Goal: Navigation & Orientation: Find specific page/section

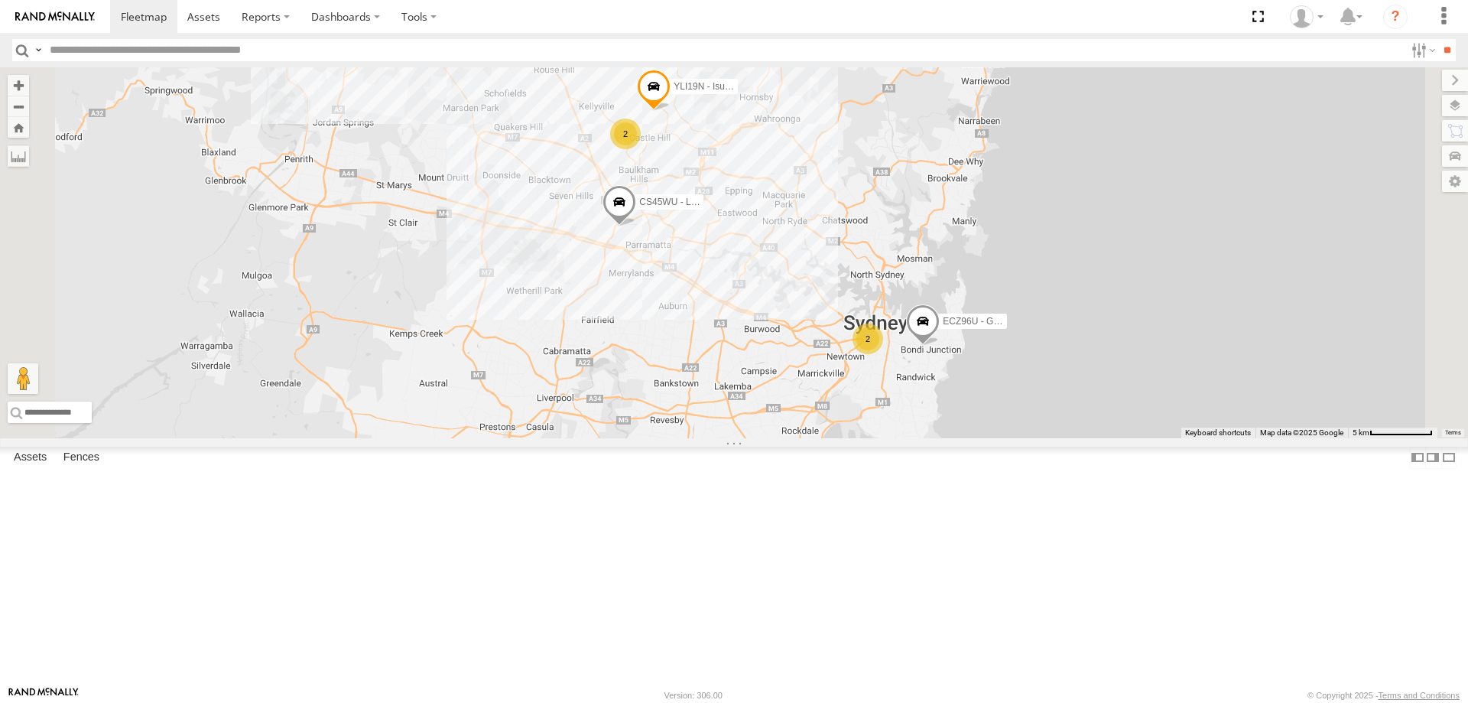
select select "**********"
click at [952, 438] on div "YLI19N - Isuzu DMAX ECZ96U - Great Wall 2 2 CS45WU - LDV EOT93E - HiAce YLS34F …" at bounding box center [734, 252] width 1468 height 371
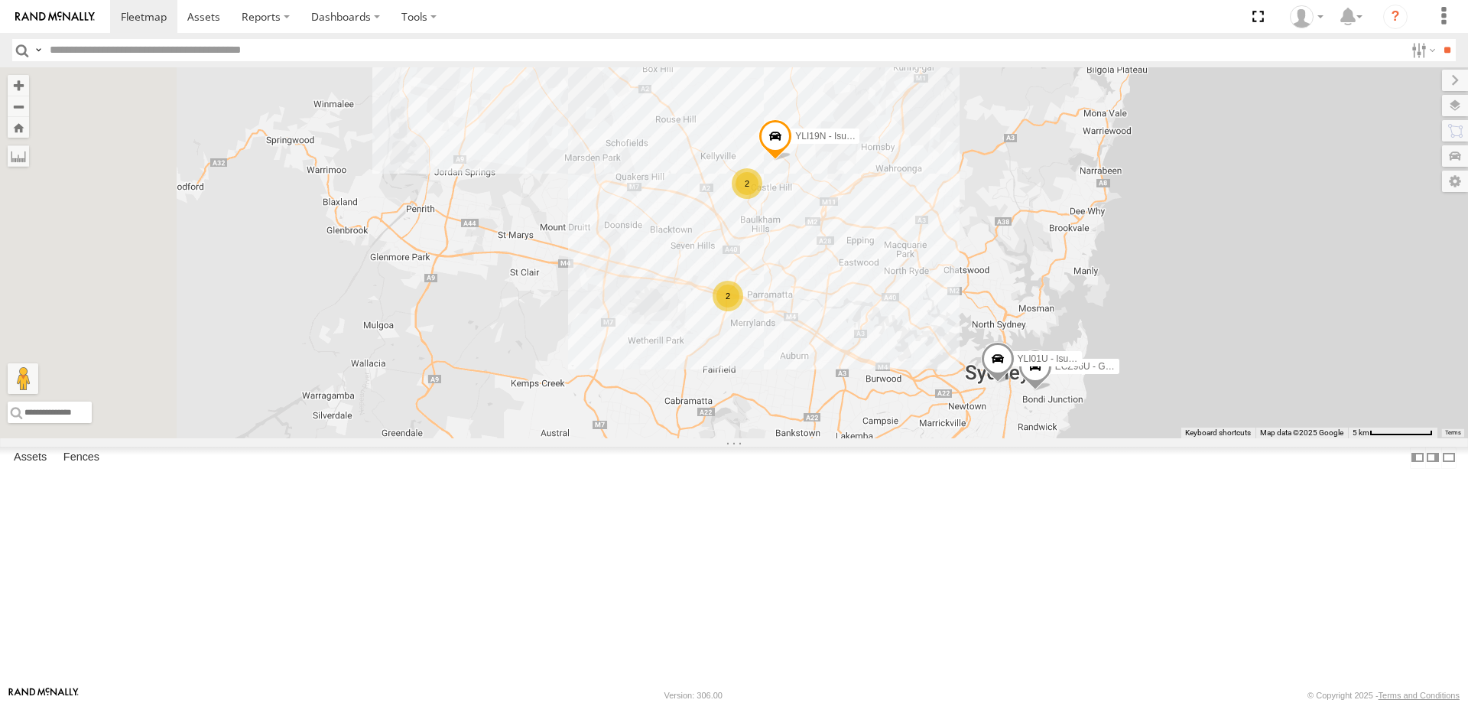
drag, startPoint x: 1042, startPoint y: 484, endPoint x: 1042, endPoint y: 453, distance: 31.4
click at [1042, 438] on div "YLI19N - Isuzu DMAX ECZ96U - Great Wall EOT93E - HiAce YLI01U - Isuzu DMAX YLS3…" at bounding box center [734, 252] width 1468 height 371
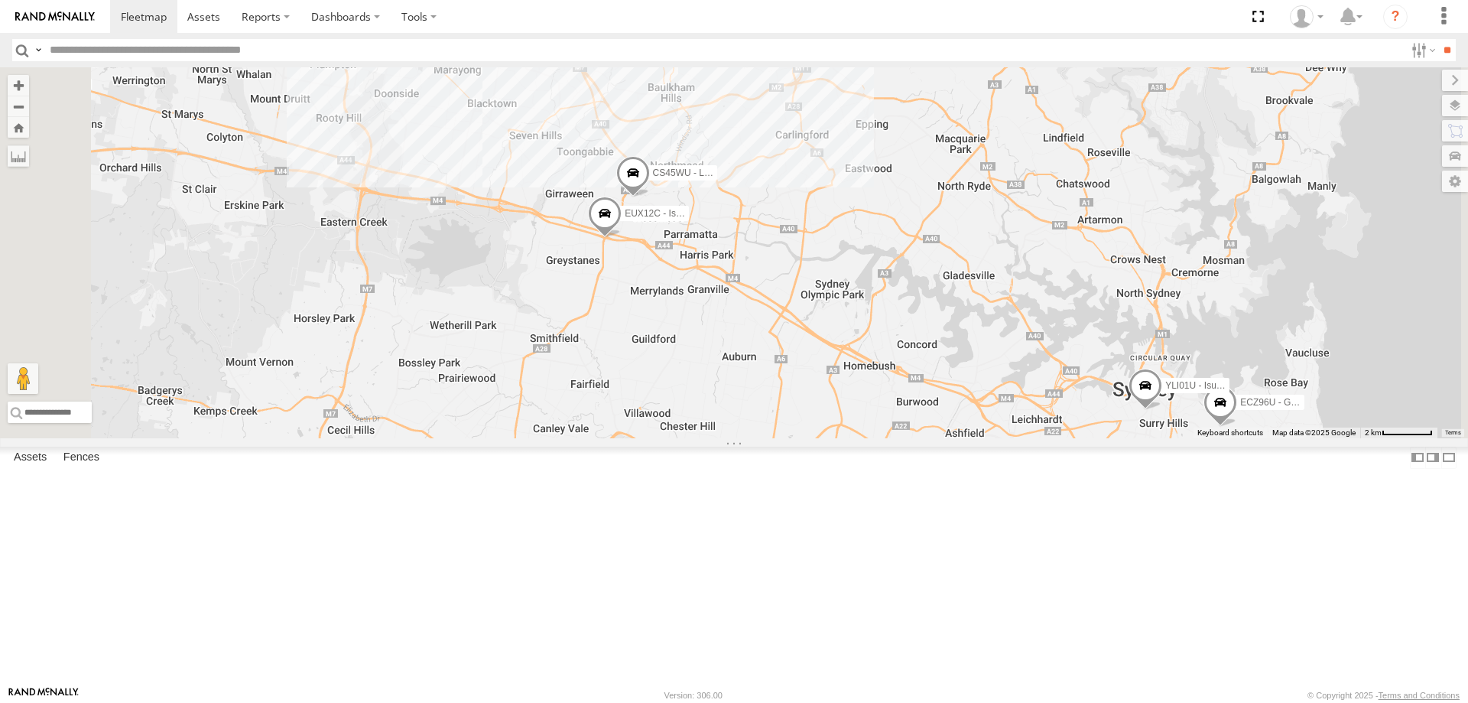
click at [650, 197] on span at bounding box center [633, 176] width 34 height 41
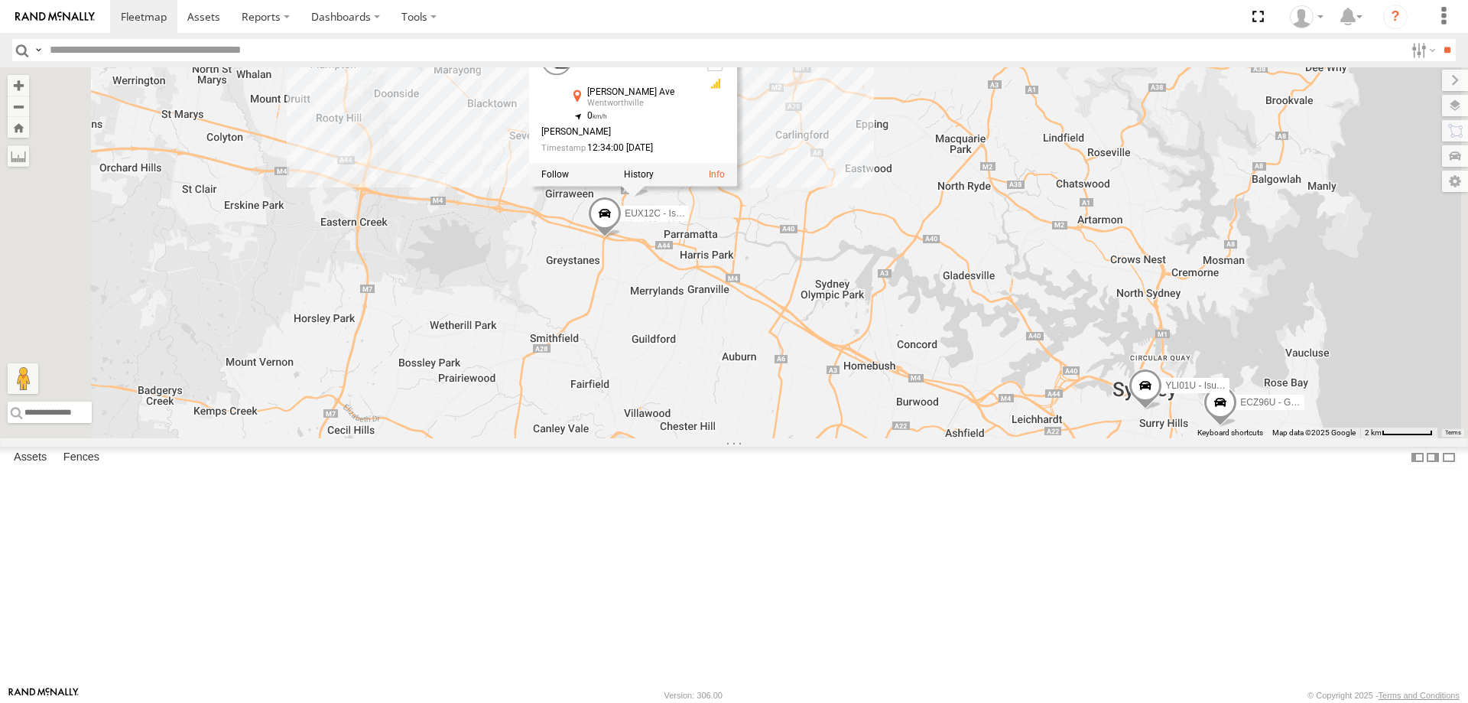
click at [868, 432] on div "YLI19N - Isuzu DMAX ECZ96U - Great Wall EOT93E - HiAce YLI01U - Isuzu DMAX YLS3…" at bounding box center [734, 252] width 1468 height 371
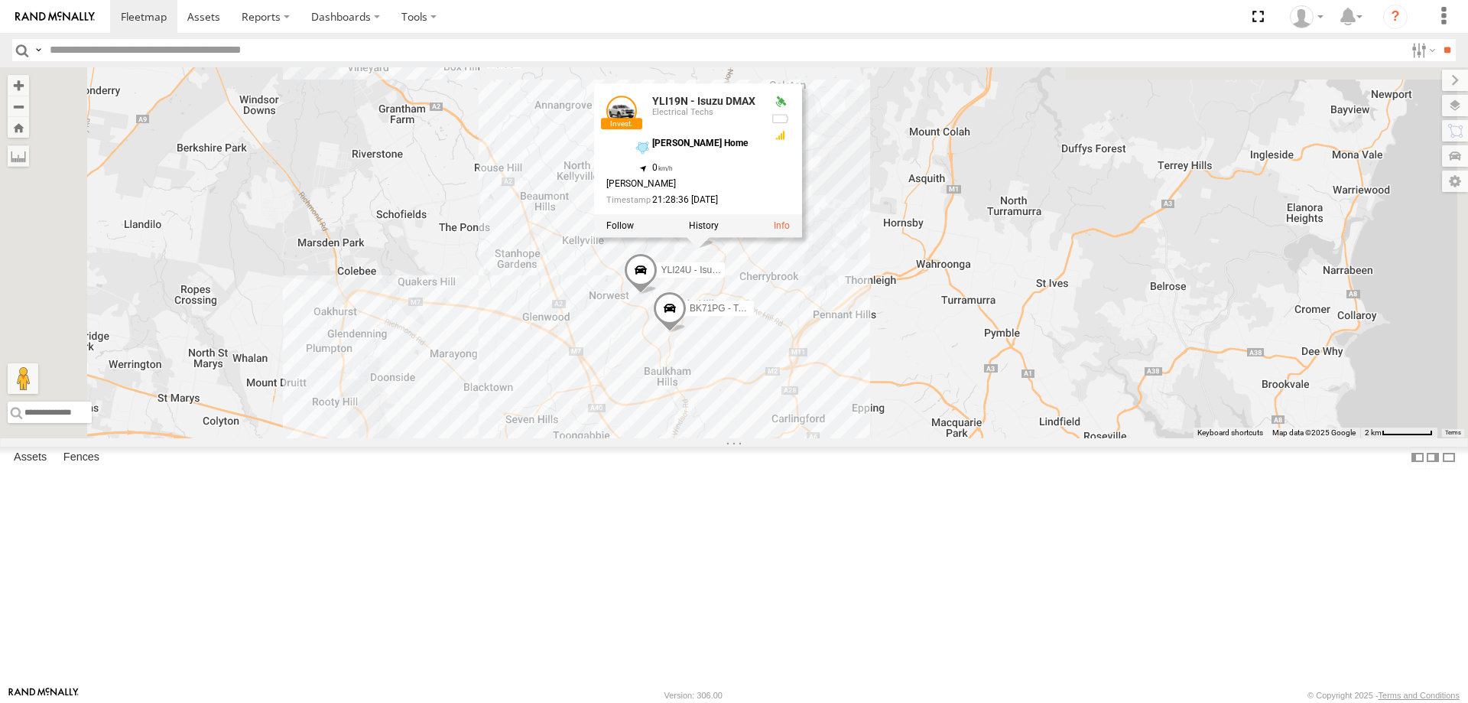
drag, startPoint x: 1013, startPoint y: 268, endPoint x: 1013, endPoint y: 496, distance: 227.1
click at [1013, 438] on div "YLI19N - Isuzu DMAX ECZ96U - Great Wall EOT93E - HiAce YLI01U - Isuzu DMAX YLS3…" at bounding box center [734, 252] width 1468 height 371
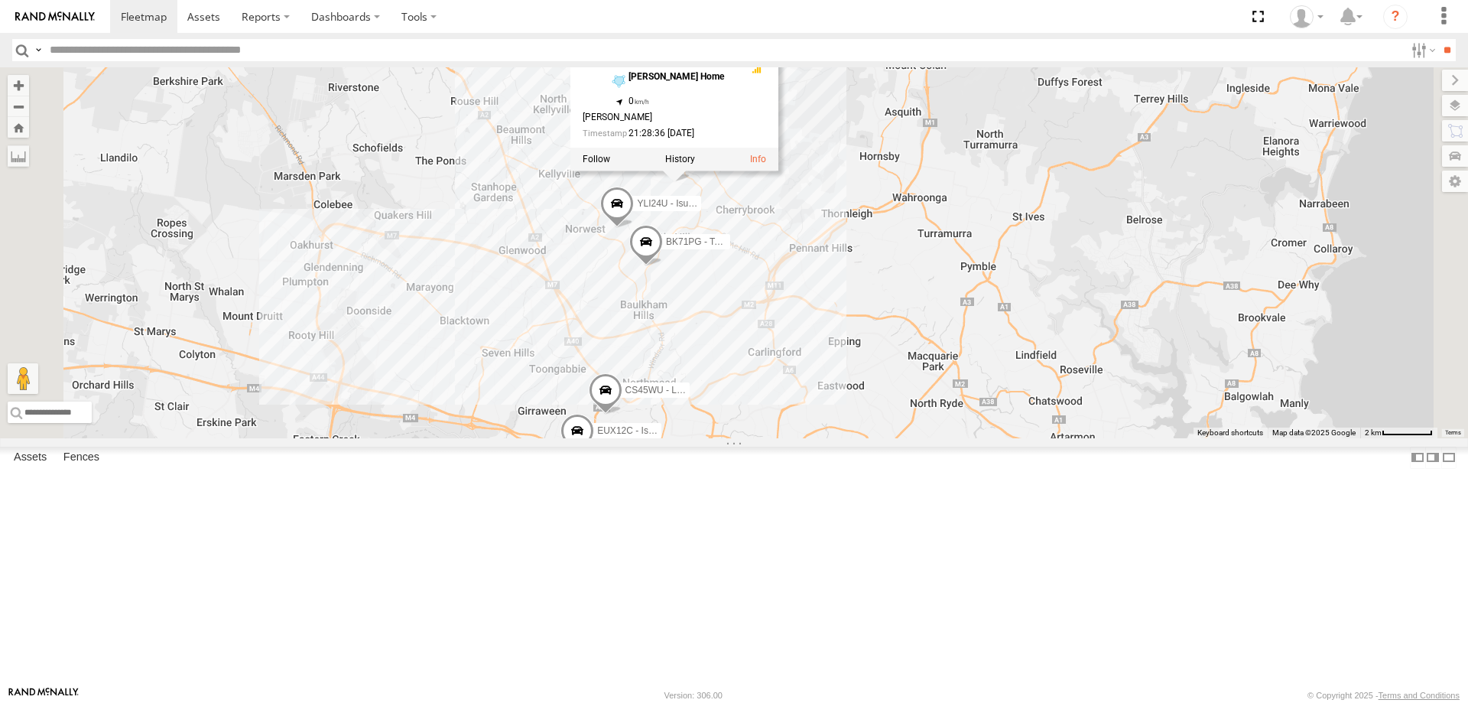
drag, startPoint x: 993, startPoint y: 652, endPoint x: 969, endPoint y: 584, distance: 72.1
click at [969, 438] on div "YLI19N - Isuzu DMAX ECZ96U - Great Wall EOT93E - HiAce YLI01U - Isuzu DMAX YLS3…" at bounding box center [734, 252] width 1468 height 371
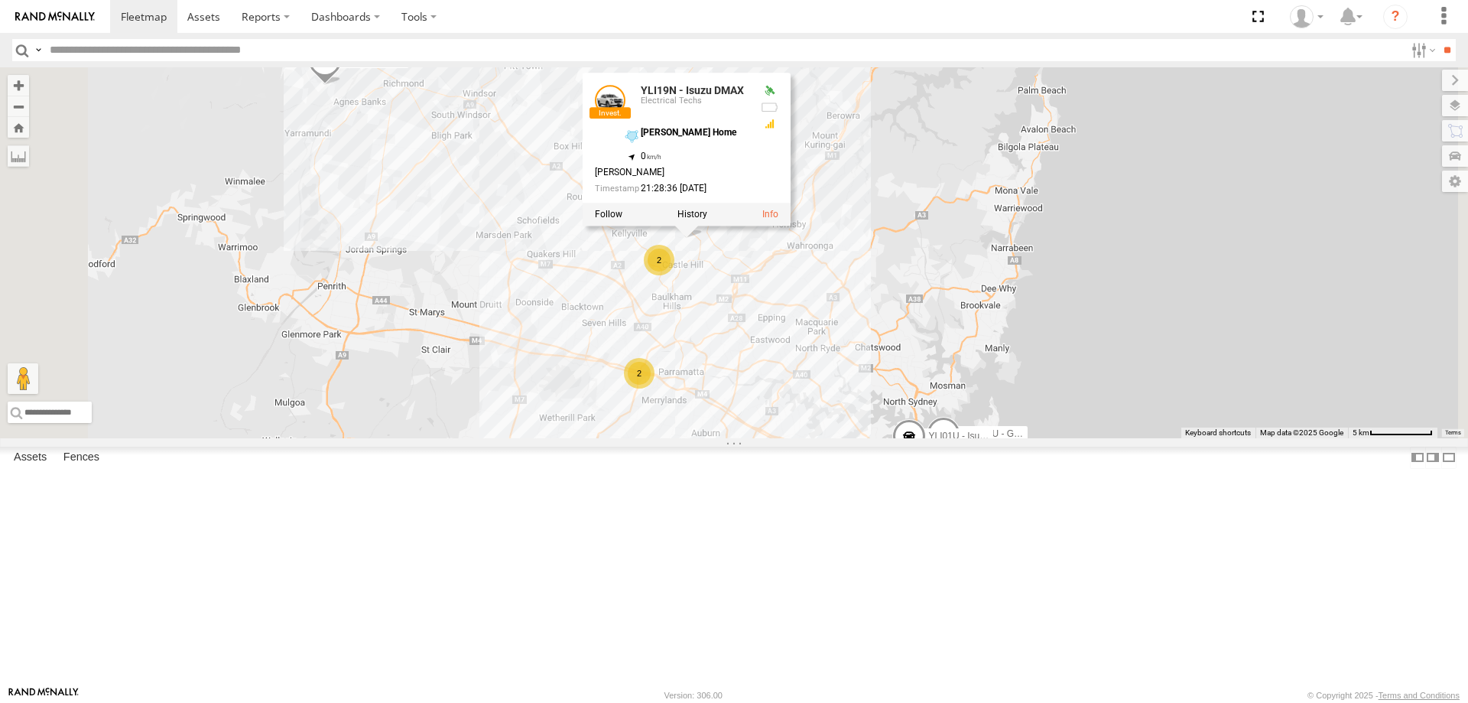
drag, startPoint x: 988, startPoint y: 605, endPoint x: 941, endPoint y: 470, distance: 142.5
click at [941, 438] on div "YLI19N - Isuzu DMAX ECZ96U - Great Wall EOT93E - HiAce YLI01U - Isuzu DMAX YLS3…" at bounding box center [734, 252] width 1468 height 371
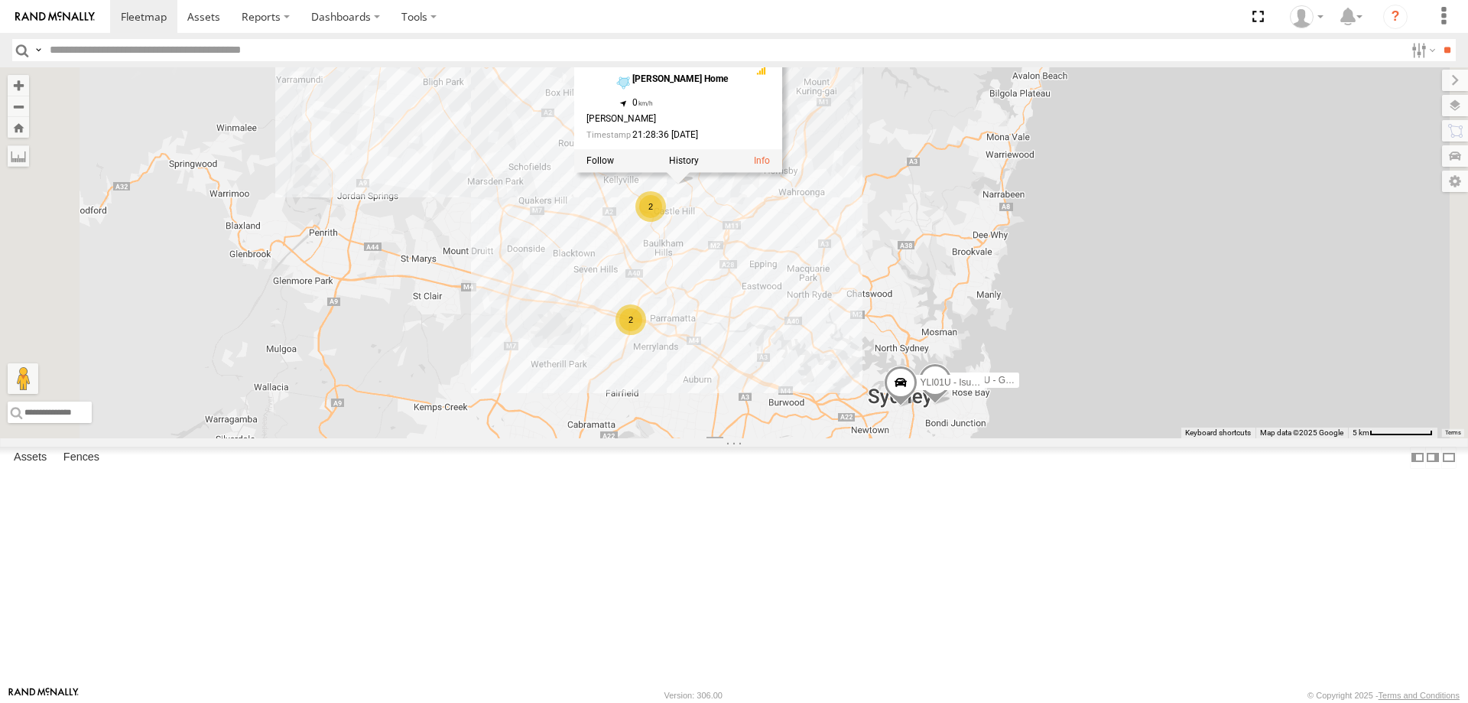
click at [941, 438] on div "YLI19N - Isuzu DMAX ECZ96U - Great Wall EOT93E - HiAce YLI01U - Isuzu DMAX YLS3…" at bounding box center [734, 252] width 1468 height 371
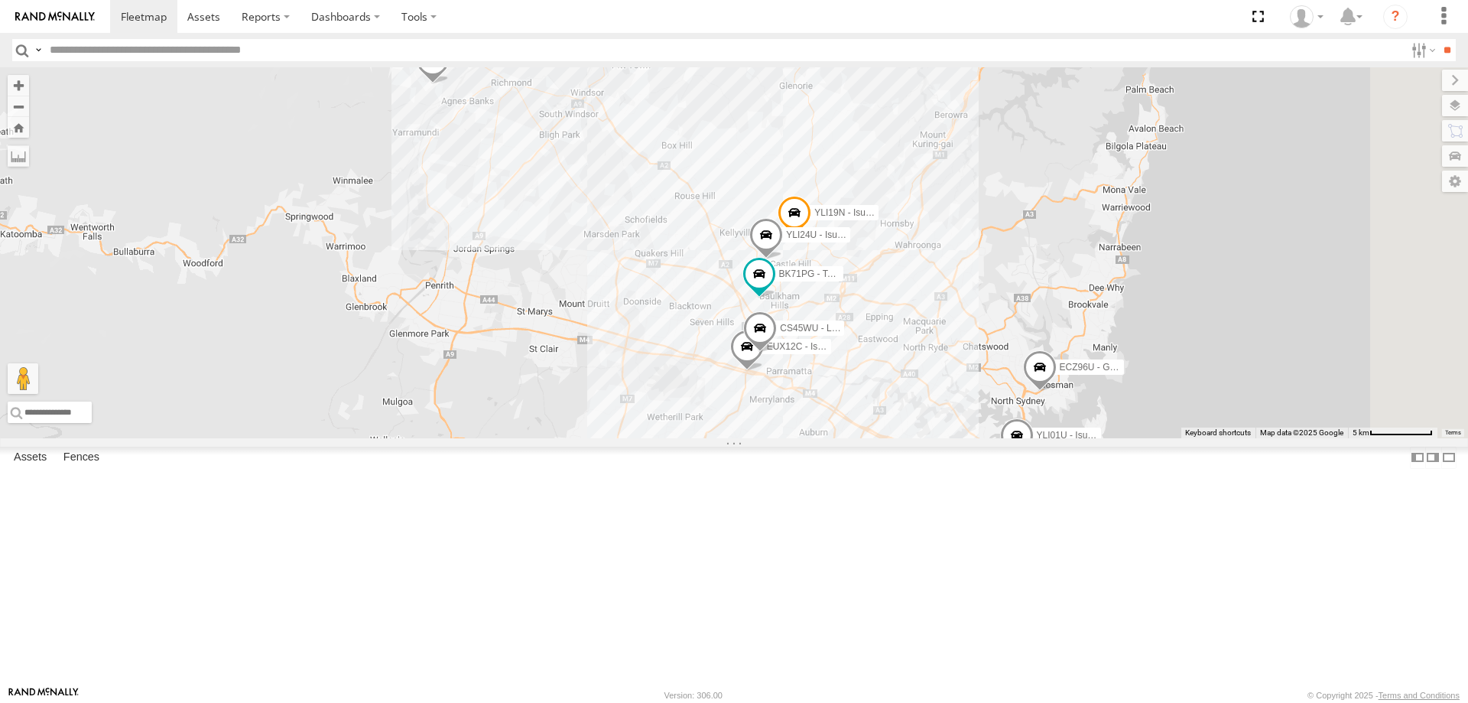
click at [811, 237] on span at bounding box center [795, 216] width 34 height 41
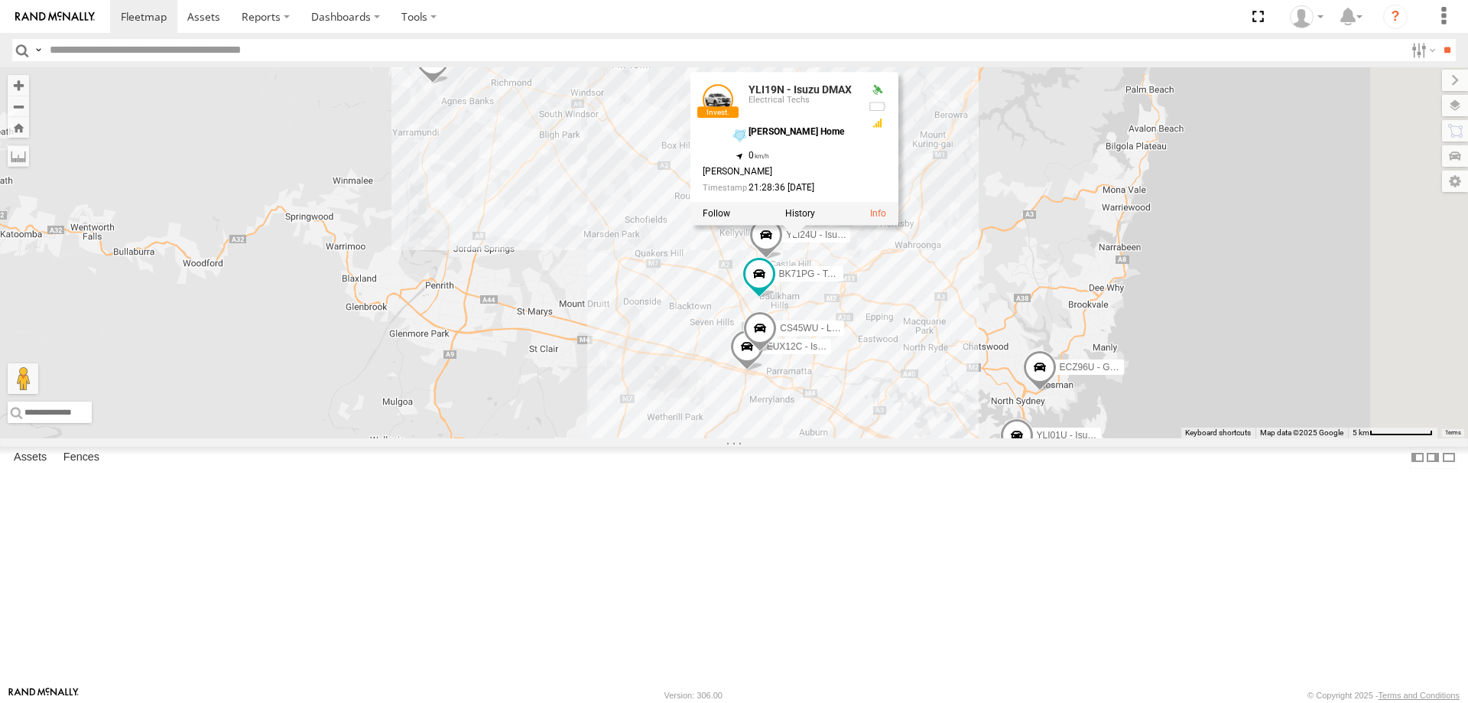
click at [733, 115] on link at bounding box center [718, 99] width 31 height 31
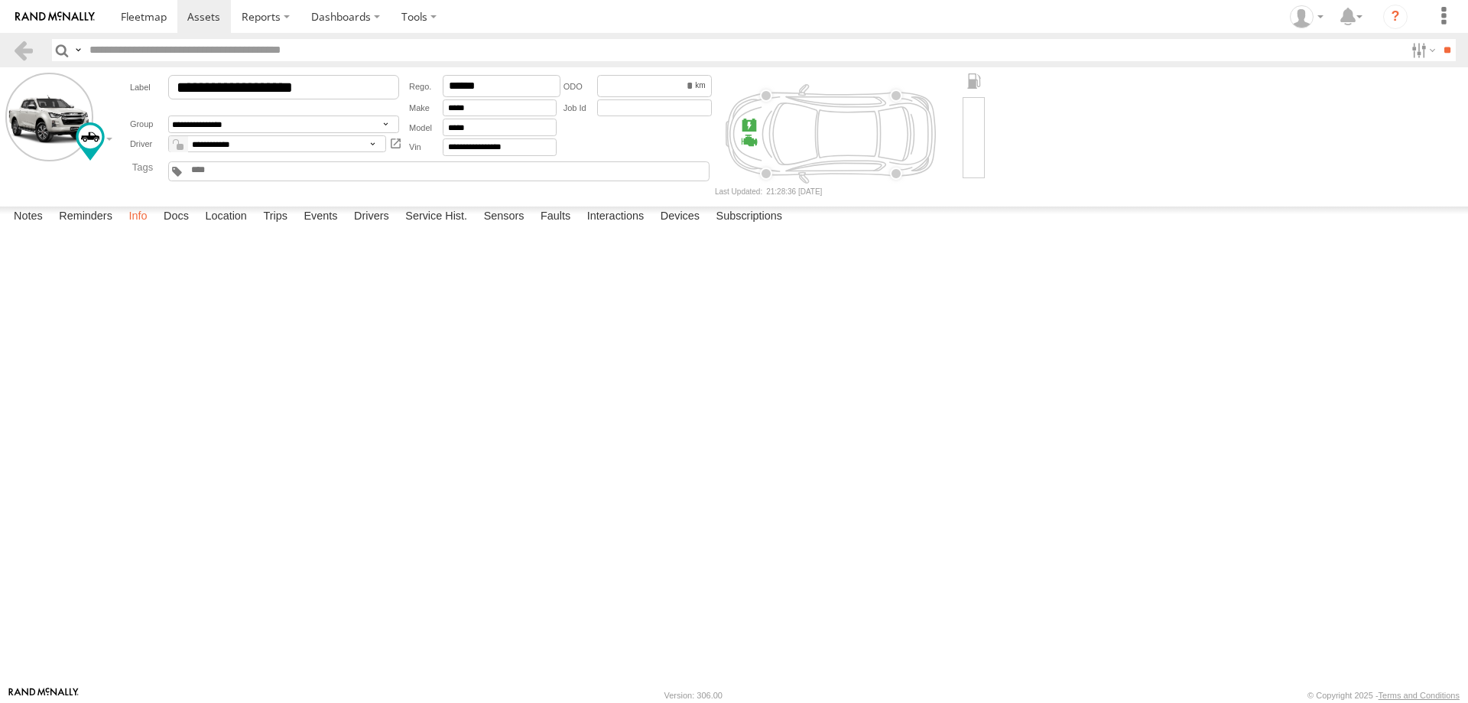
click at [148, 228] on label "Info" at bounding box center [138, 216] width 34 height 21
click at [515, 228] on label "Sensors" at bounding box center [504, 216] width 56 height 21
click at [594, 228] on label "Interactions" at bounding box center [616, 216] width 73 height 21
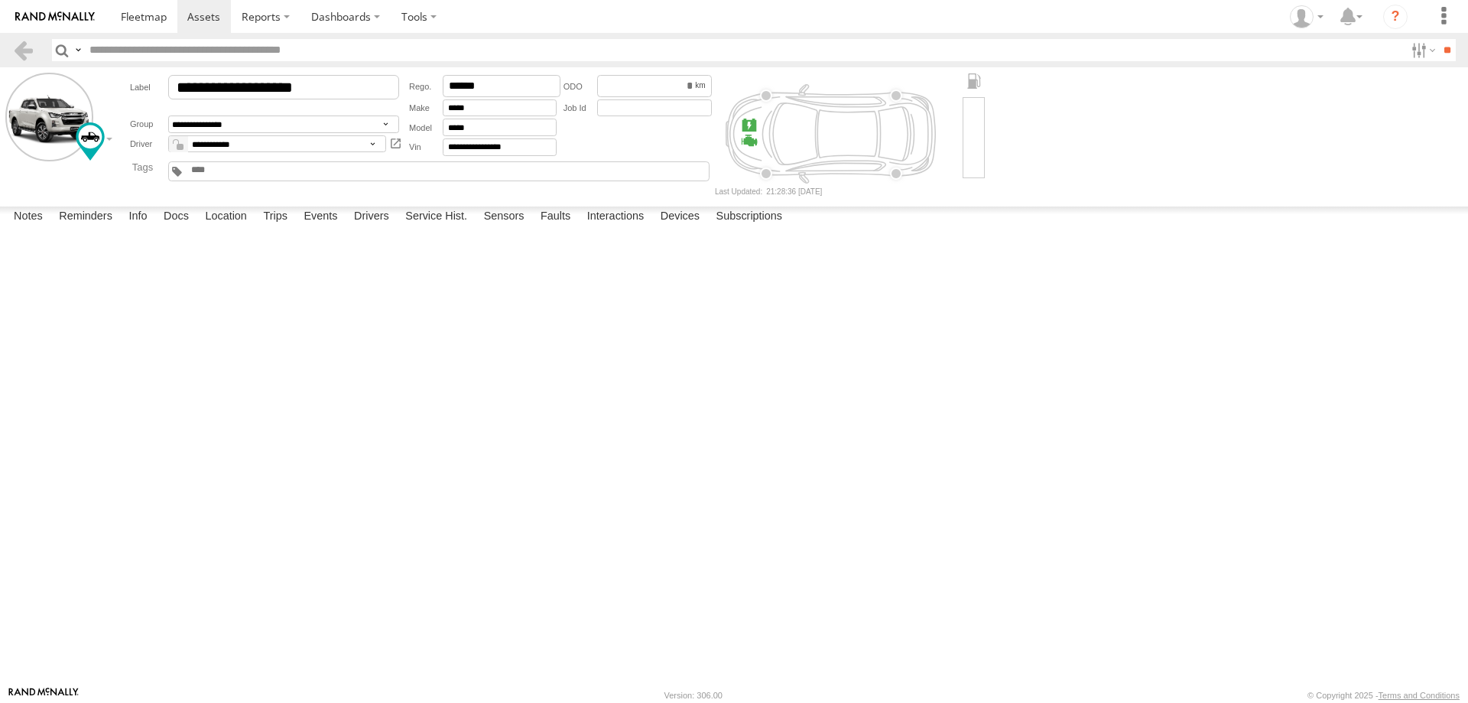
drag, startPoint x: 285, startPoint y: 581, endPoint x: 313, endPoint y: 619, distance: 47.1
click at [0, 0] on div "[DATE] 13:28 23/08/2025 ENTERED [PERSON_NAME] Kis Home 13:03 [DATE] EXITED [PER…" at bounding box center [0, 0] width 0 height 0
click at [0, 0] on div "[PERSON_NAME] Office" at bounding box center [0, 0] width 0 height 0
click at [550, 228] on label "Faults" at bounding box center [555, 216] width 45 height 21
click at [496, 228] on label "Sensors" at bounding box center [504, 216] width 56 height 21
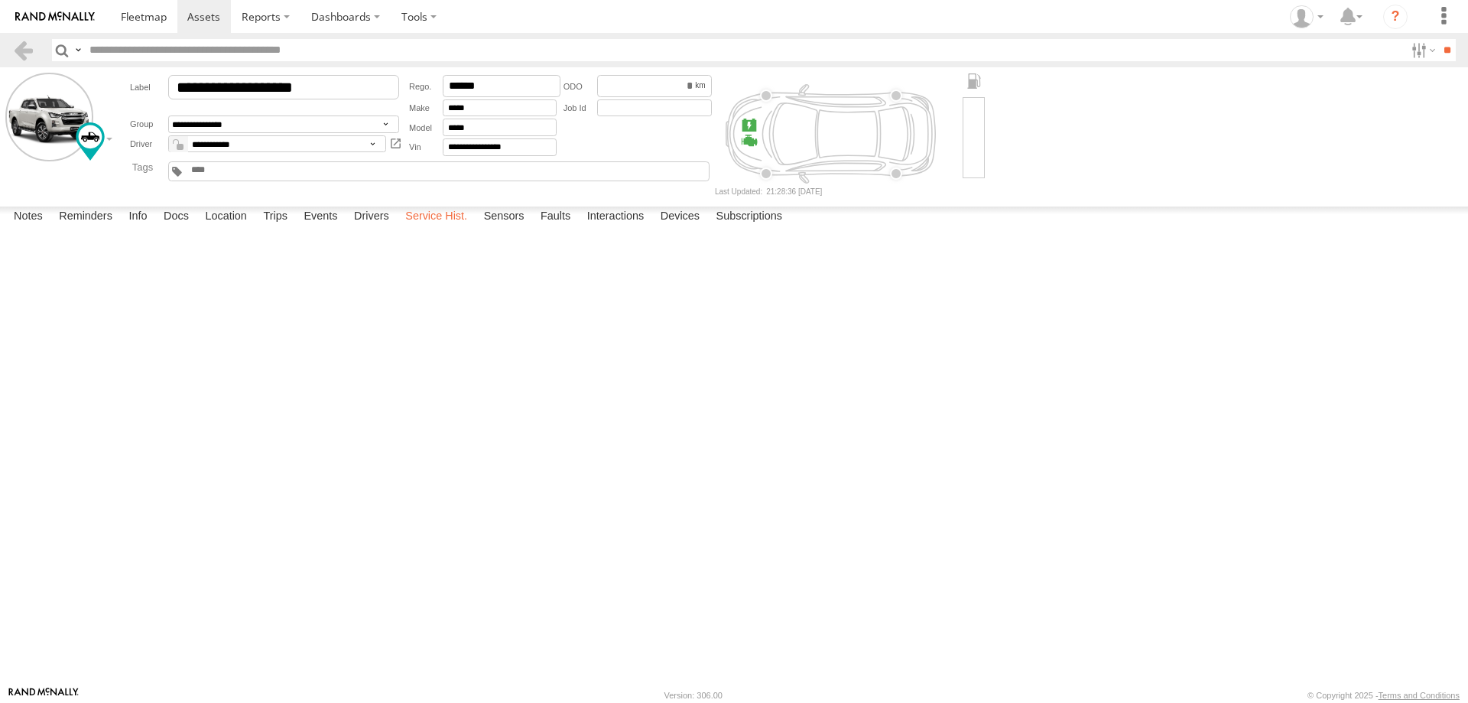
click at [441, 228] on label "Service Hist." at bounding box center [436, 216] width 77 height 21
click at [382, 228] on label "Drivers" at bounding box center [371, 216] width 50 height 21
click at [327, 228] on label "Events" at bounding box center [320, 216] width 49 height 21
click at [264, 228] on label "Trips" at bounding box center [275, 216] width 40 height 21
click at [216, 228] on label "Location" at bounding box center [225, 216] width 57 height 21
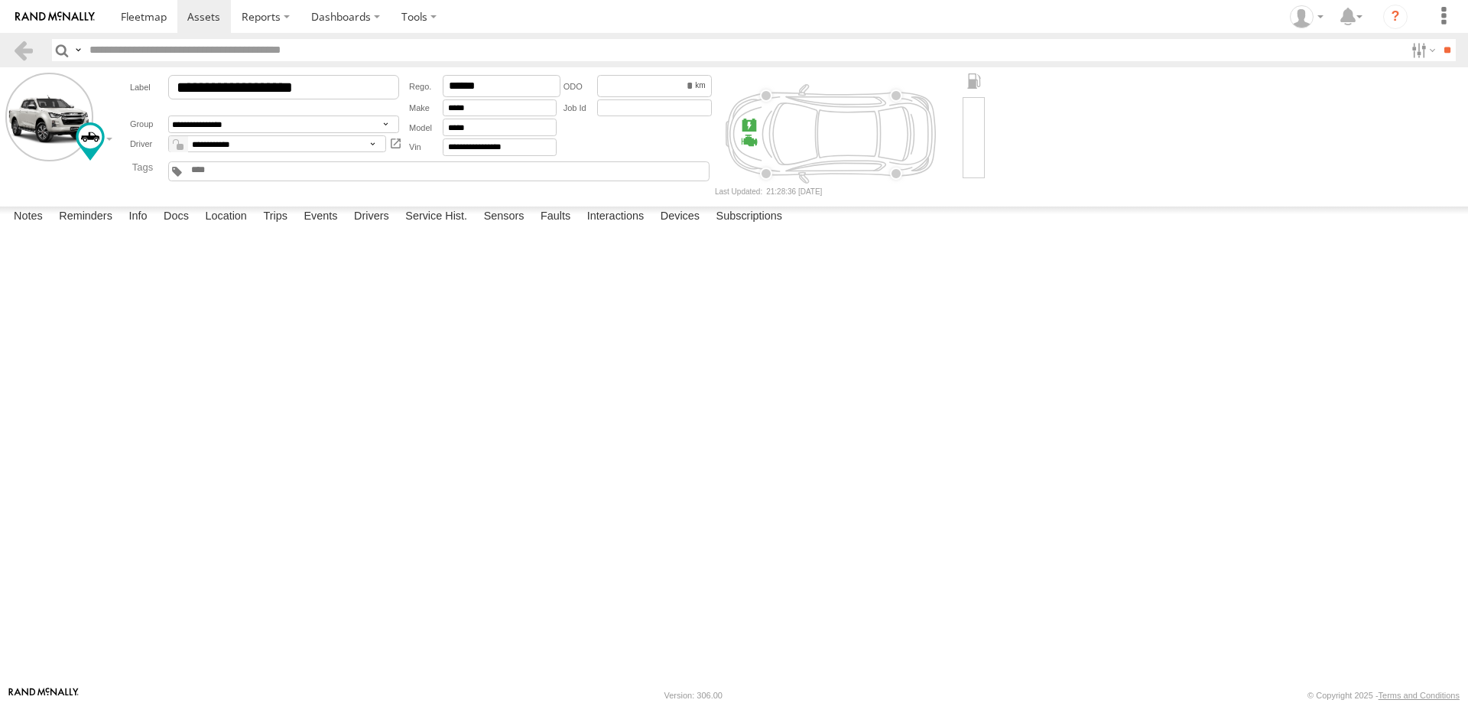
click at [187, 234] on div "Notes Details Reminders Info Docs Location Trips Events Drivers Service Hist. S…" at bounding box center [734, 220] width 1468 height 28
click at [170, 228] on label "Docs" at bounding box center [176, 216] width 41 height 21
click at [134, 228] on label "Info" at bounding box center [138, 216] width 34 height 21
click at [106, 228] on label "Reminders" at bounding box center [85, 216] width 69 height 21
click at [21, 228] on label "Notes" at bounding box center [28, 216] width 44 height 21
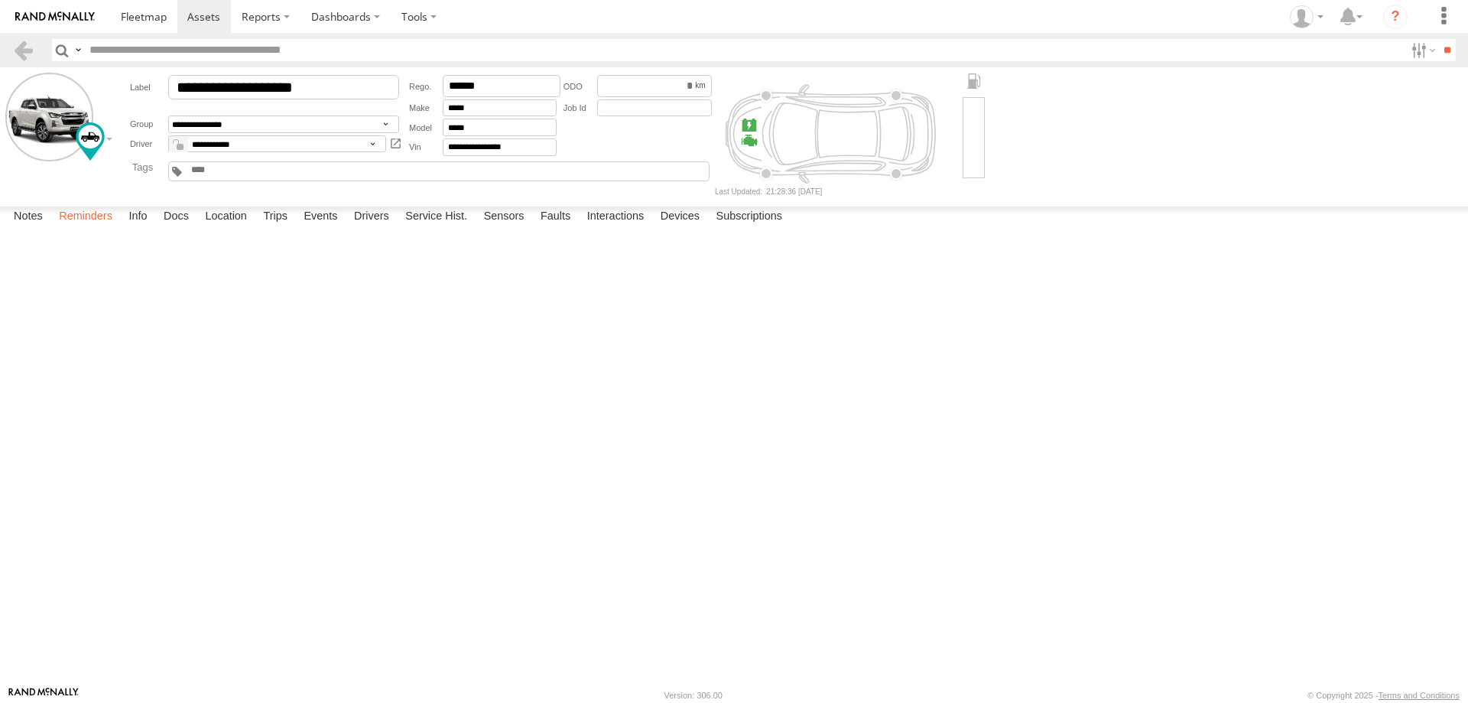
click at [83, 228] on label "Reminders" at bounding box center [85, 216] width 69 height 21
click at [148, 228] on label "Info" at bounding box center [138, 216] width 34 height 21
click at [189, 228] on label "Docs" at bounding box center [176, 216] width 41 height 21
click at [247, 228] on label "Location" at bounding box center [225, 216] width 57 height 21
click at [265, 228] on label "Trips" at bounding box center [275, 216] width 40 height 21
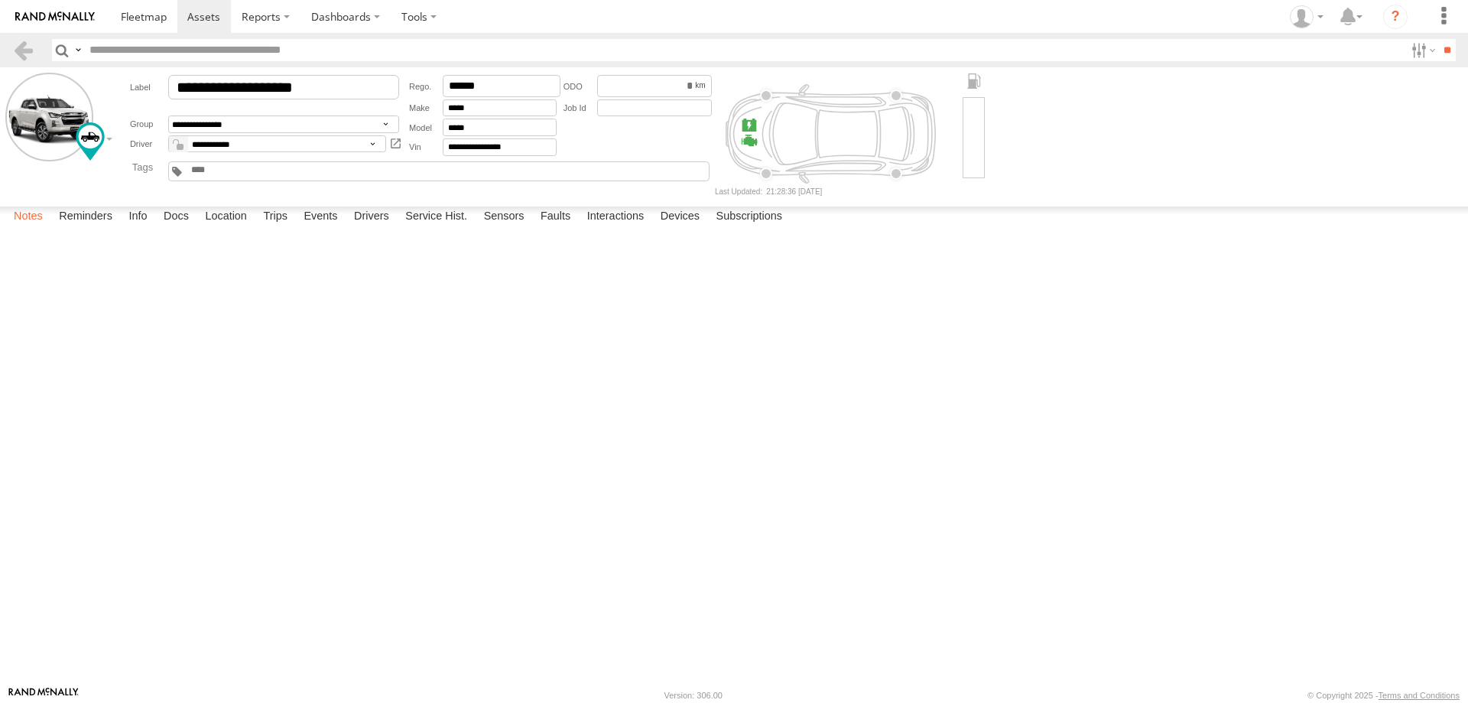
click at [31, 228] on label "Notes" at bounding box center [28, 216] width 44 height 21
click at [157, 26] on link at bounding box center [143, 16] width 67 height 33
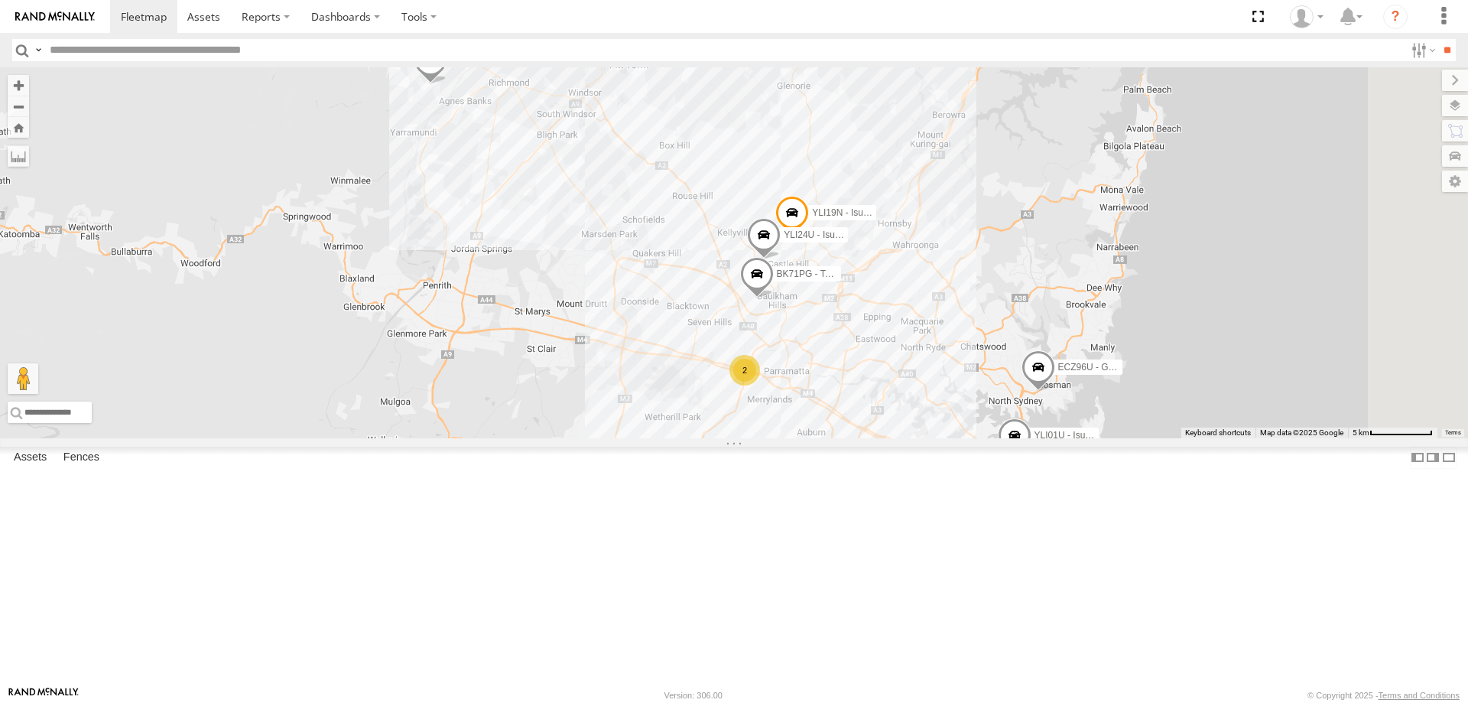
click at [1001, 438] on div "YLI19N - Isuzu DMAX ECZ96U - Great Wall 2 YLI24U - Isuzu D-MAX EOT93E - HiAce Y…" at bounding box center [734, 252] width 1468 height 371
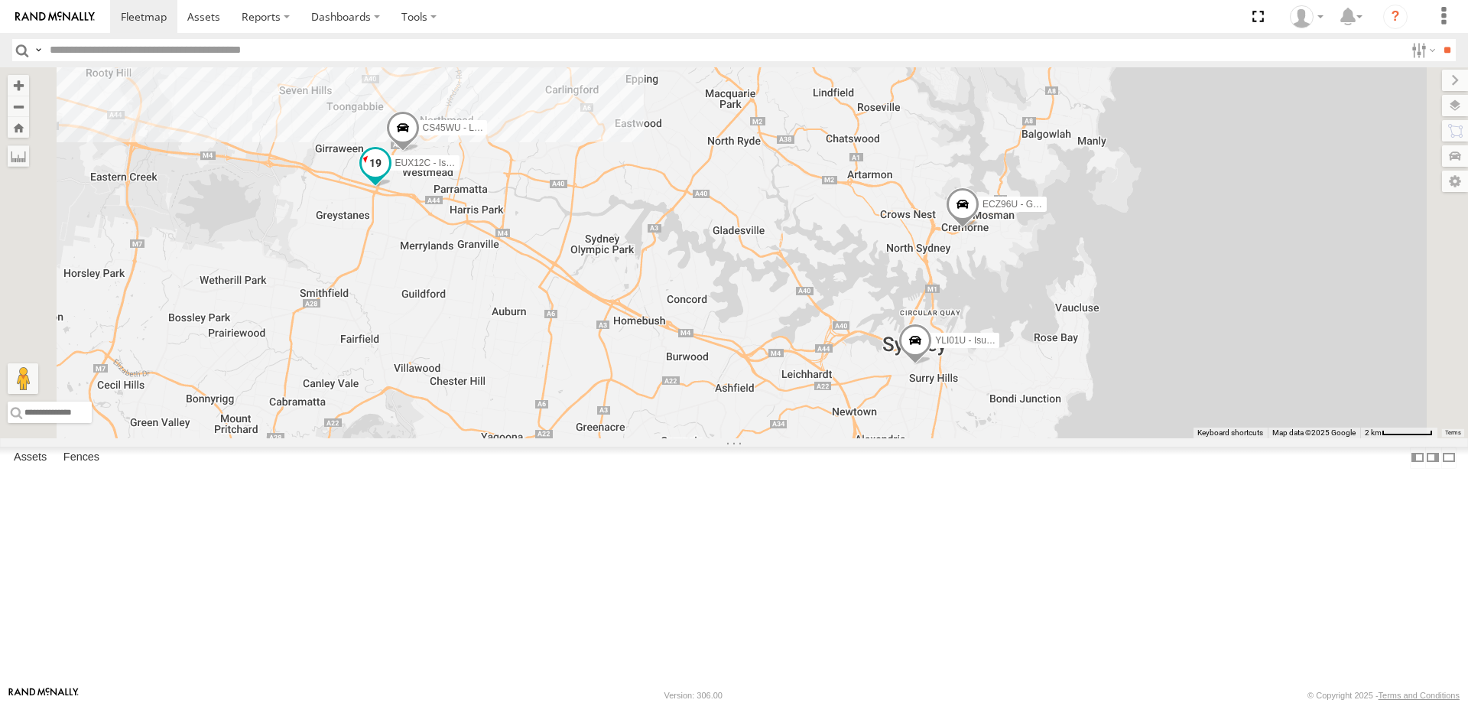
click at [389, 177] on span at bounding box center [376, 163] width 28 height 28
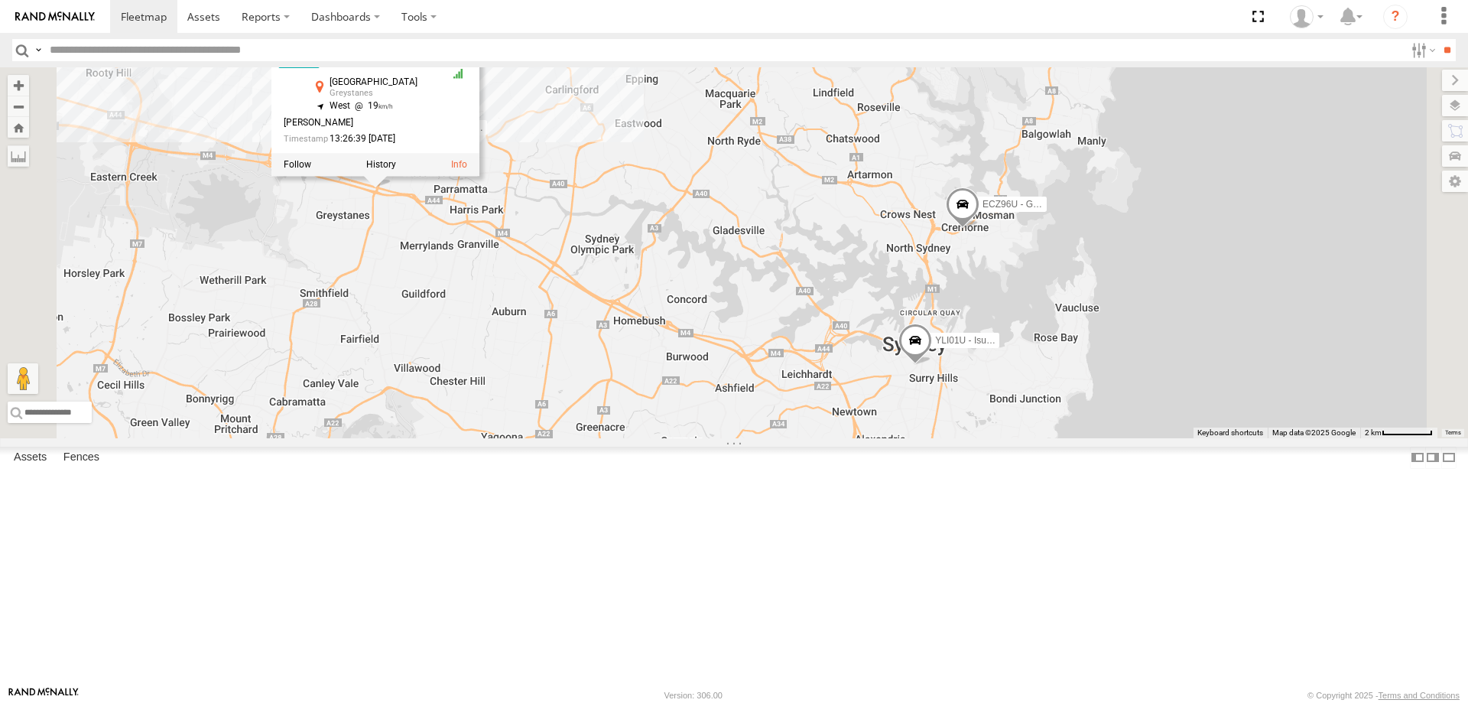
click at [606, 373] on div "ECZ96U - Great Wall EOT93E - HiAce YLI01U - Isuzu DMAX BK71PG - Toyota Hiace YL…" at bounding box center [734, 252] width 1468 height 371
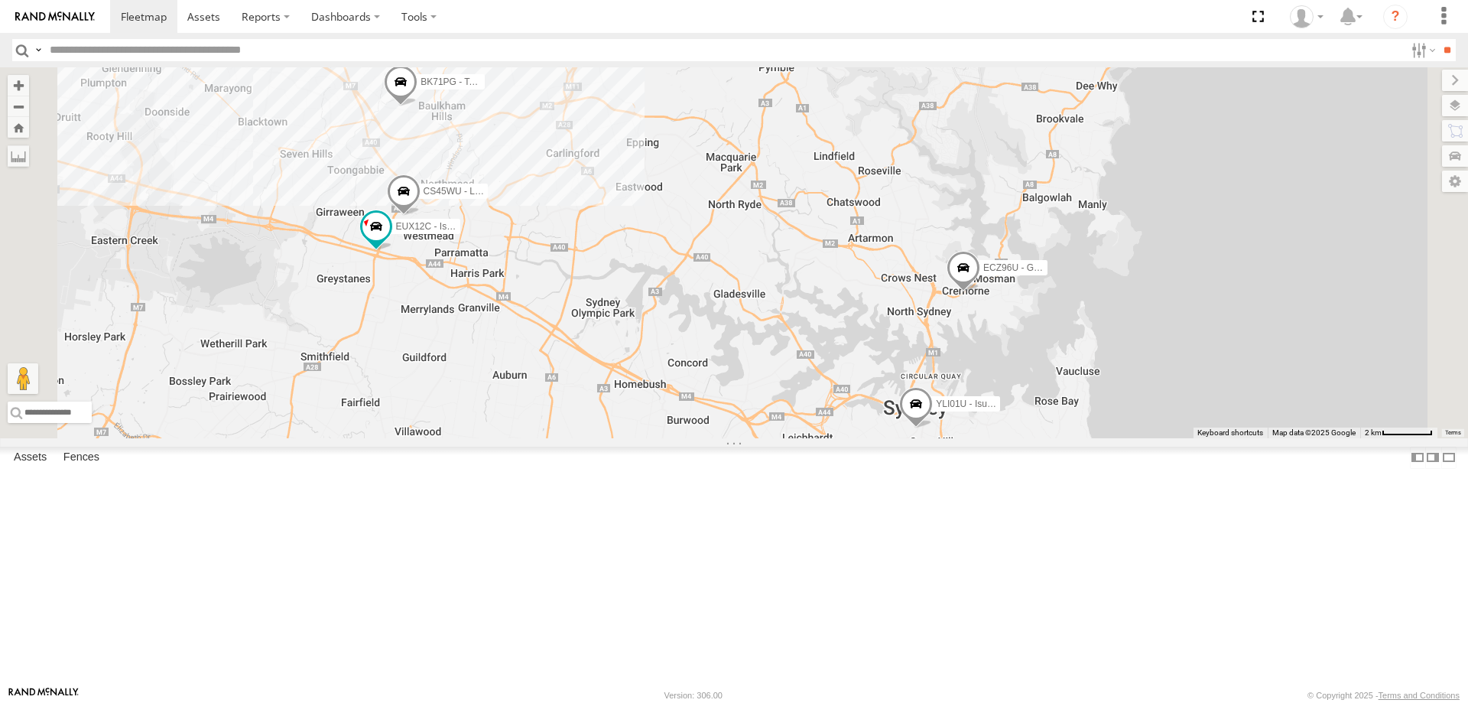
click at [604, 438] on div "ECZ96U - Great Wall EOT93E - HiAce YLI01U - Isuzu DMAX BK71PG - Toyota Hiace YL…" at bounding box center [734, 252] width 1468 height 371
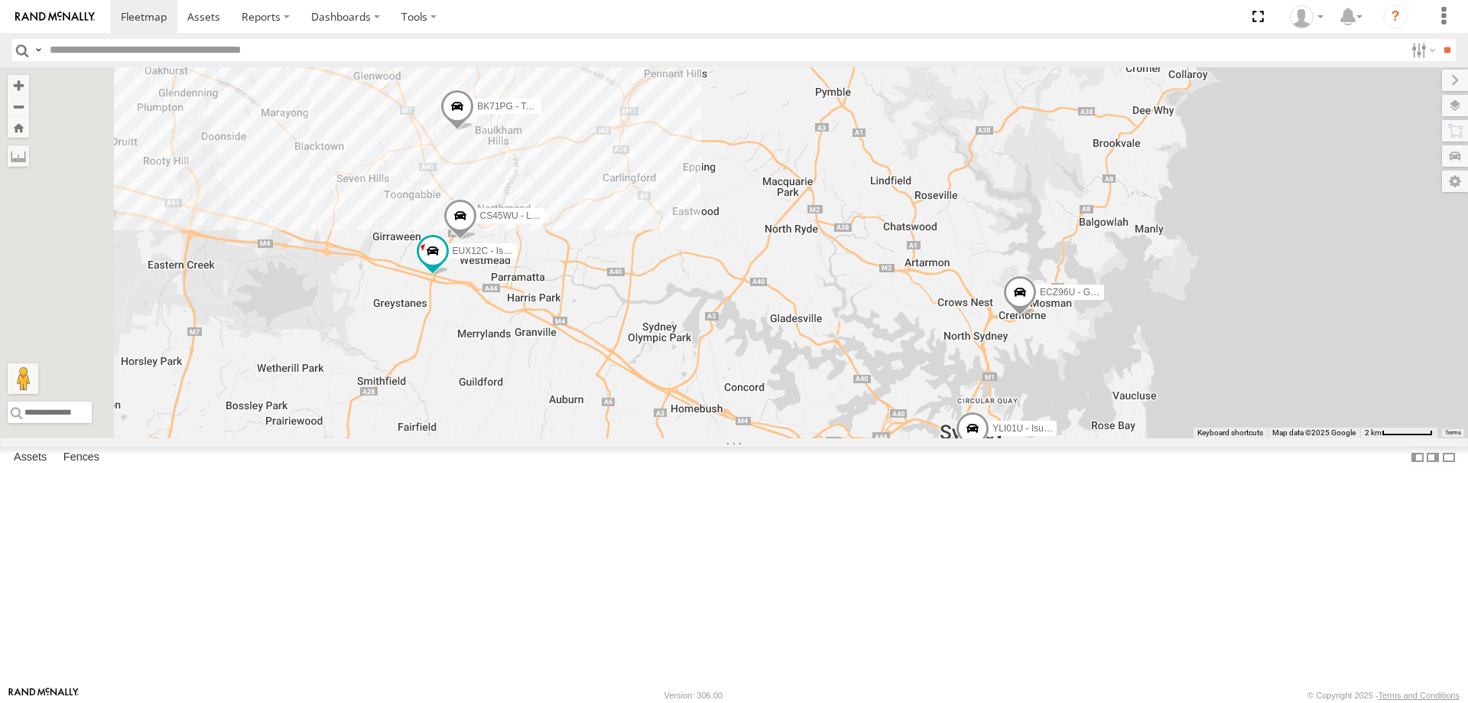
drag, startPoint x: 625, startPoint y: 422, endPoint x: 756, endPoint y: 443, distance: 133.2
click at [754, 438] on div "ECZ96U - Great Wall EOT93E - HiAce YLI01U - Isuzu DMAX BK71PG - Toyota Hiace YL…" at bounding box center [734, 252] width 1468 height 371
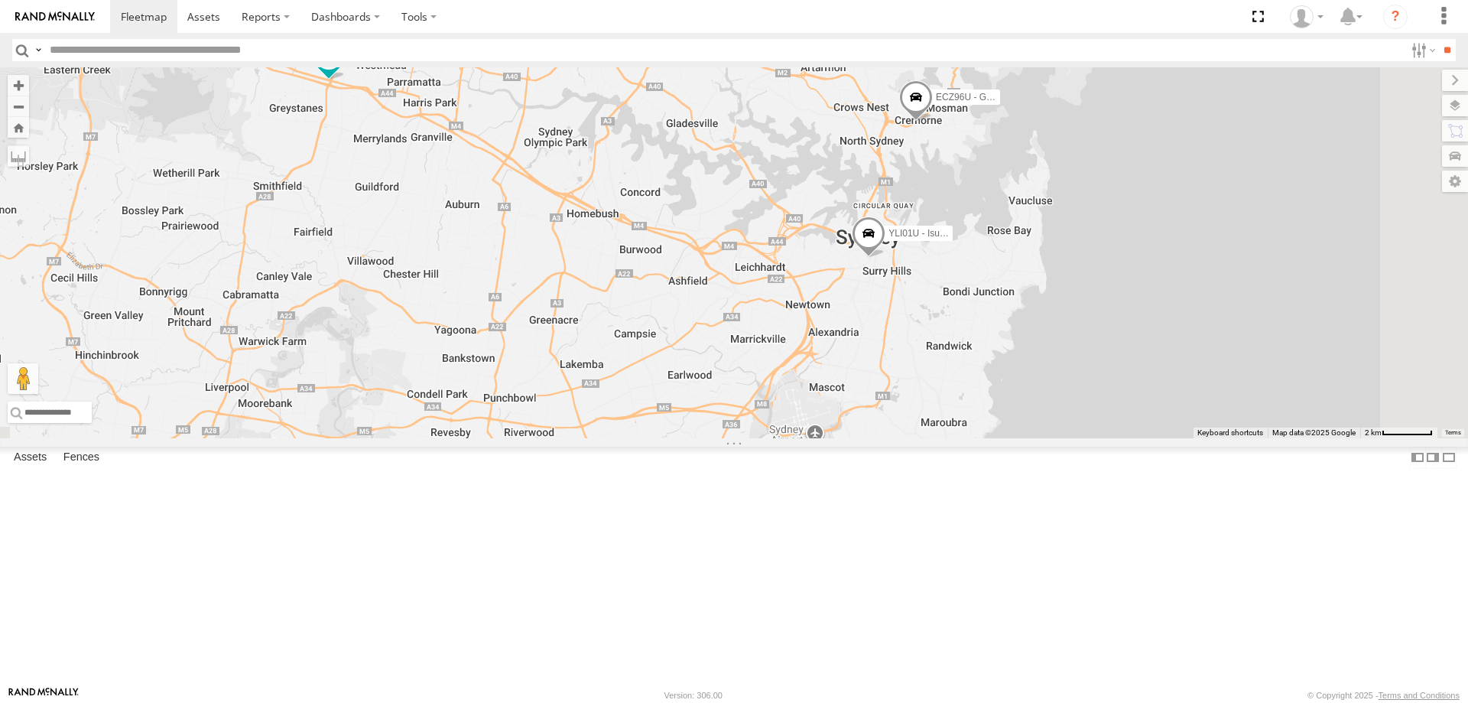
drag, startPoint x: 1087, startPoint y: 605, endPoint x: 722, endPoint y: 356, distance: 441.4
click at [722, 356] on div "ECZ96U - Great Wall EOT93E - HiAce YLI01U - Isuzu DMAX BK71PG - Toyota Hiace YL…" at bounding box center [734, 252] width 1468 height 371
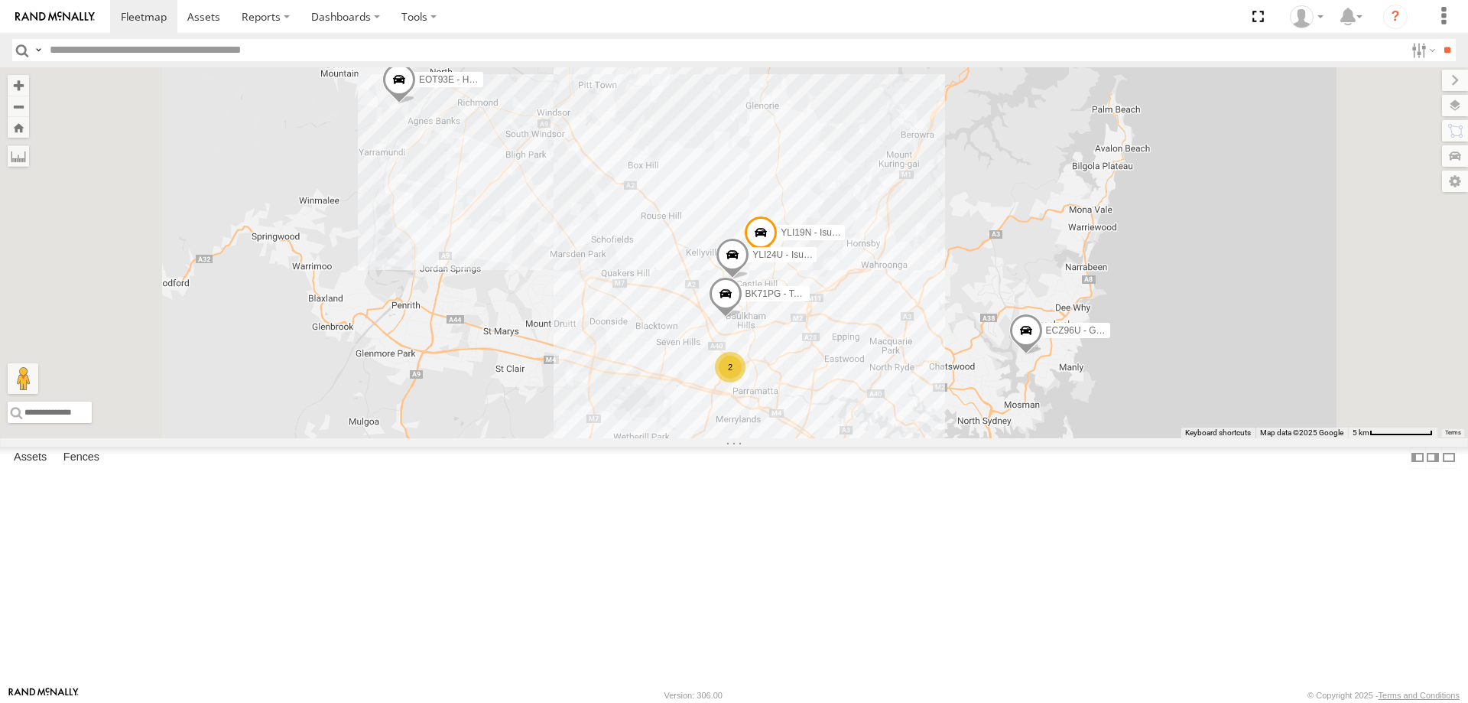
drag, startPoint x: 1107, startPoint y: 450, endPoint x: 1083, endPoint y: 472, distance: 31.9
click at [1083, 438] on div "YLI19N - Isuzu DMAX ECZ96U - Great Wall 2 YLI24U - Isuzu D-MAX EOT93E - HiAce Y…" at bounding box center [734, 252] width 1468 height 371
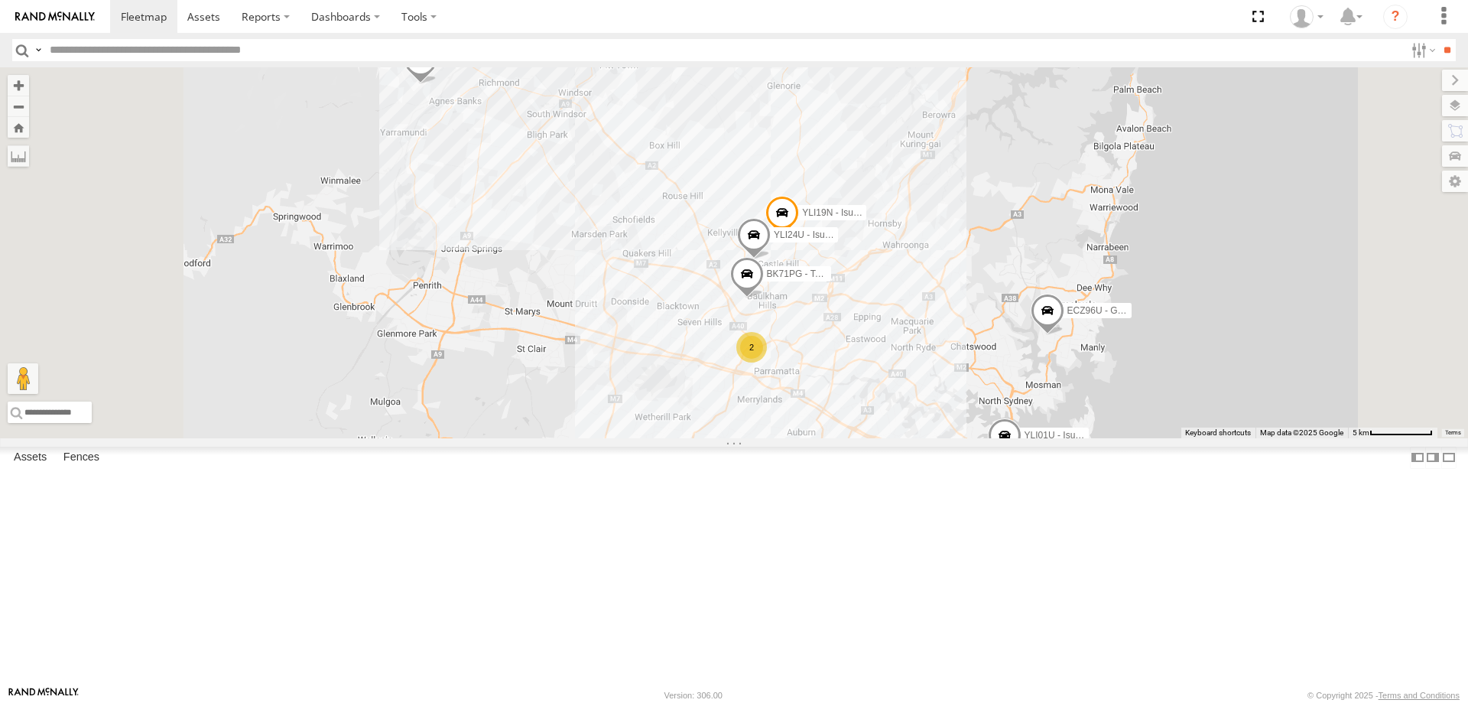
click at [1022, 459] on span at bounding box center [1005, 438] width 34 height 41
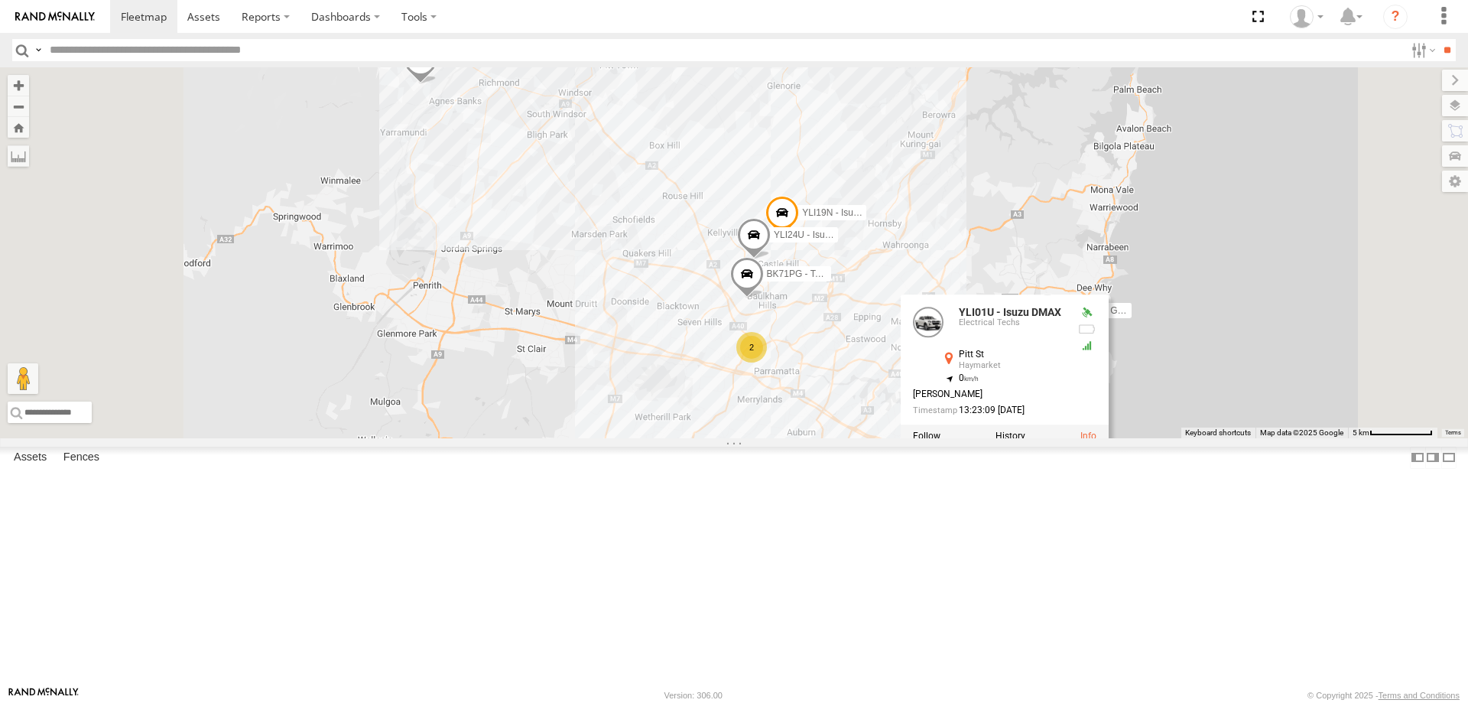
click at [993, 438] on div "YLI19N - Isuzu DMAX ECZ96U - Great Wall 2 YLI24U - Isuzu D-MAX EOT93E - HiAce Y…" at bounding box center [734, 252] width 1468 height 371
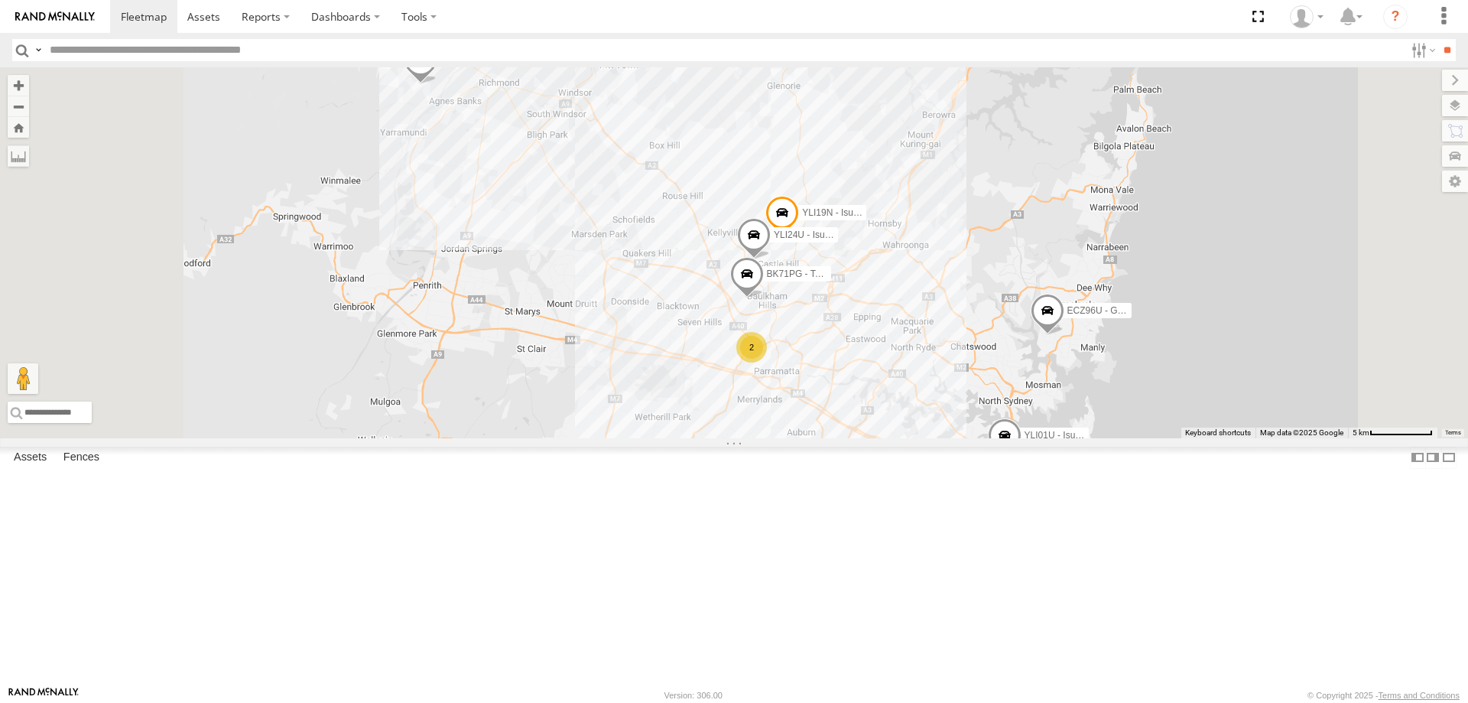
click at [1065, 335] on span at bounding box center [1048, 314] width 34 height 41
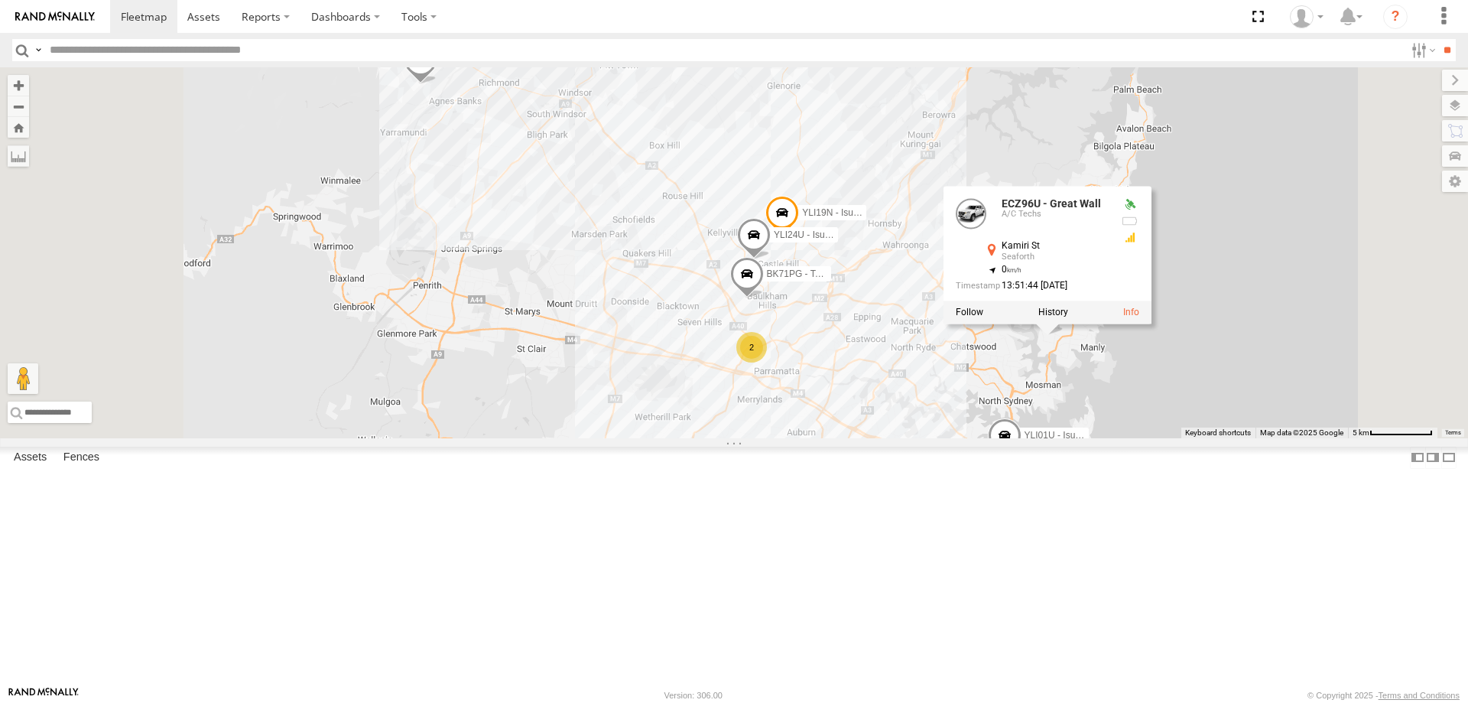
click at [1075, 438] on div "YLI19N - Isuzu DMAX ECZ96U - Great Wall 2 YLI24U - Isuzu D-MAX EOT93E - HiAce Y…" at bounding box center [734, 252] width 1468 height 371
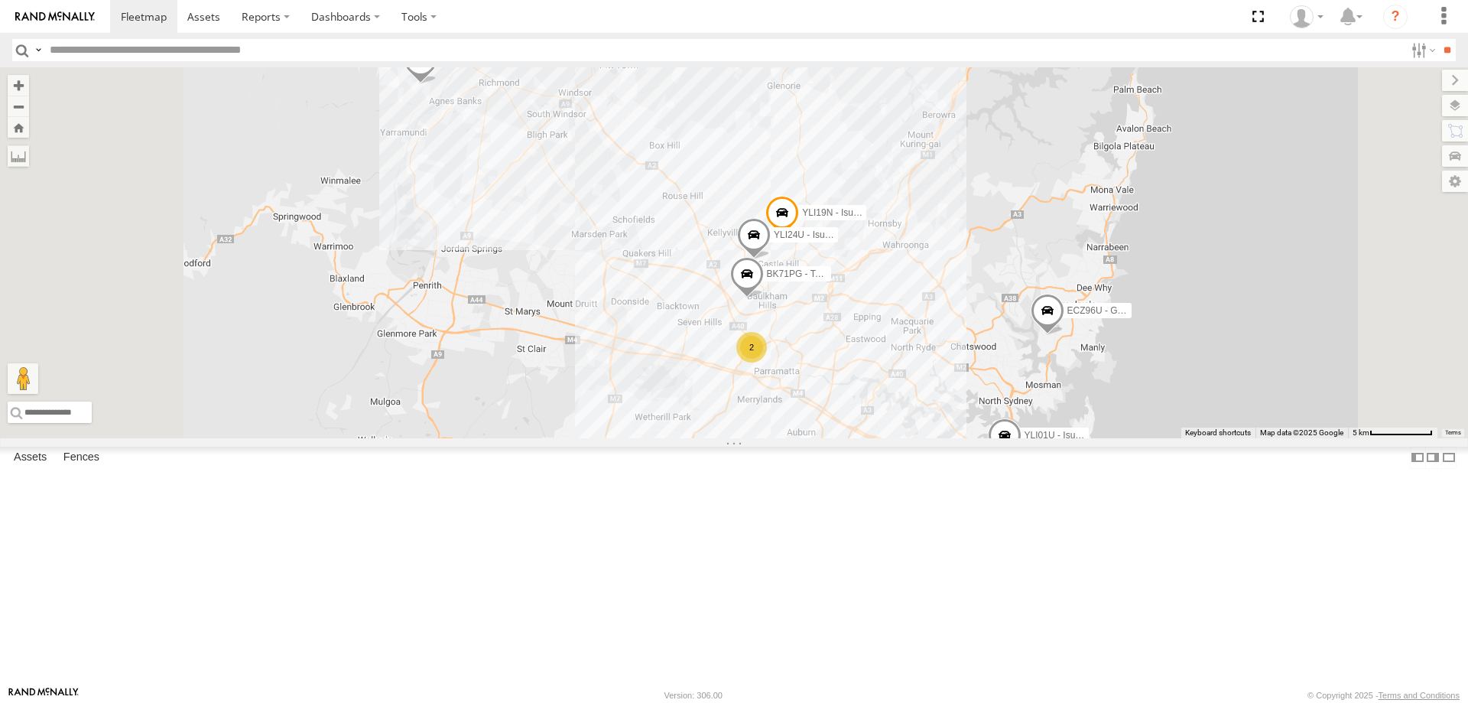
click at [764, 298] on span at bounding box center [747, 277] width 34 height 41
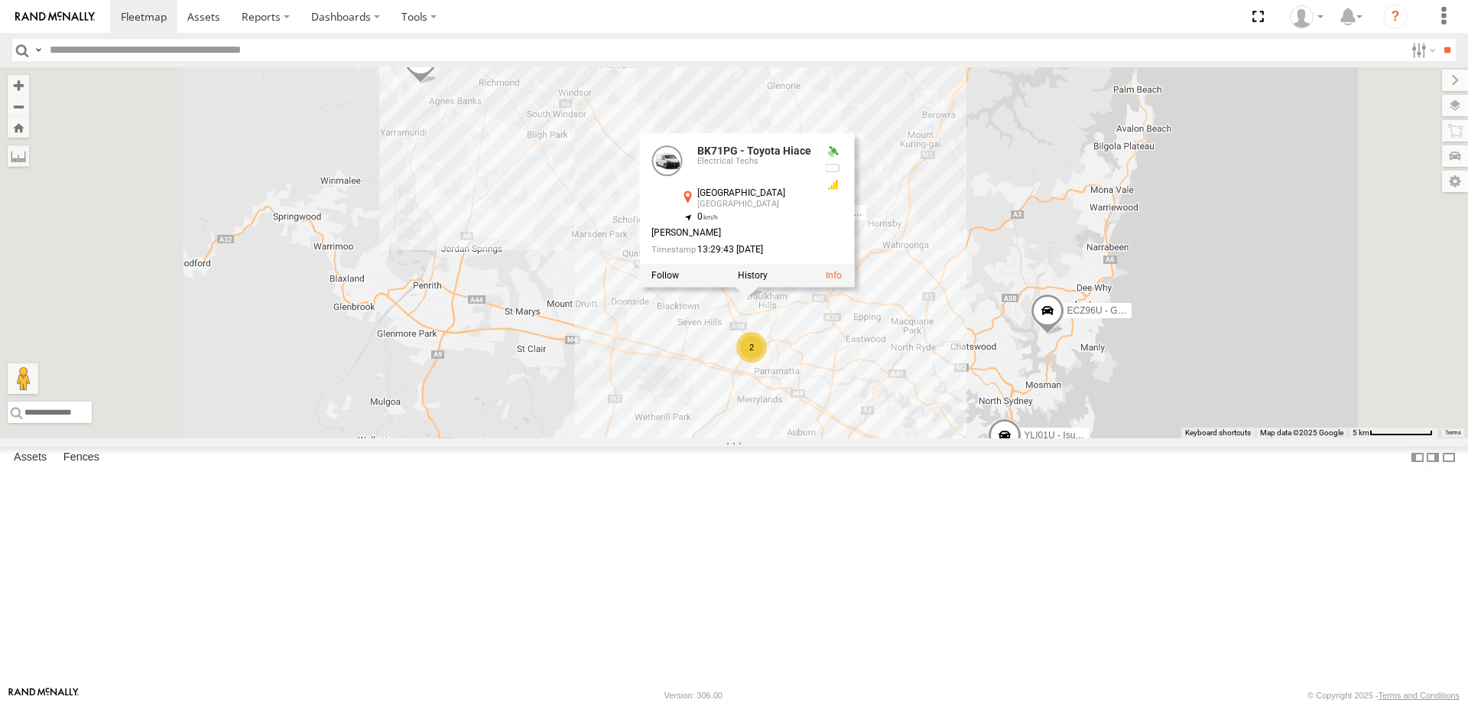
click at [1039, 438] on div "YLI19N - Isuzu DMAX ECZ96U - Great Wall 2 YLI24U - Isuzu D-MAX EOT93E - HiAce Y…" at bounding box center [734, 252] width 1468 height 371
